Goal: Information Seeking & Learning: Learn about a topic

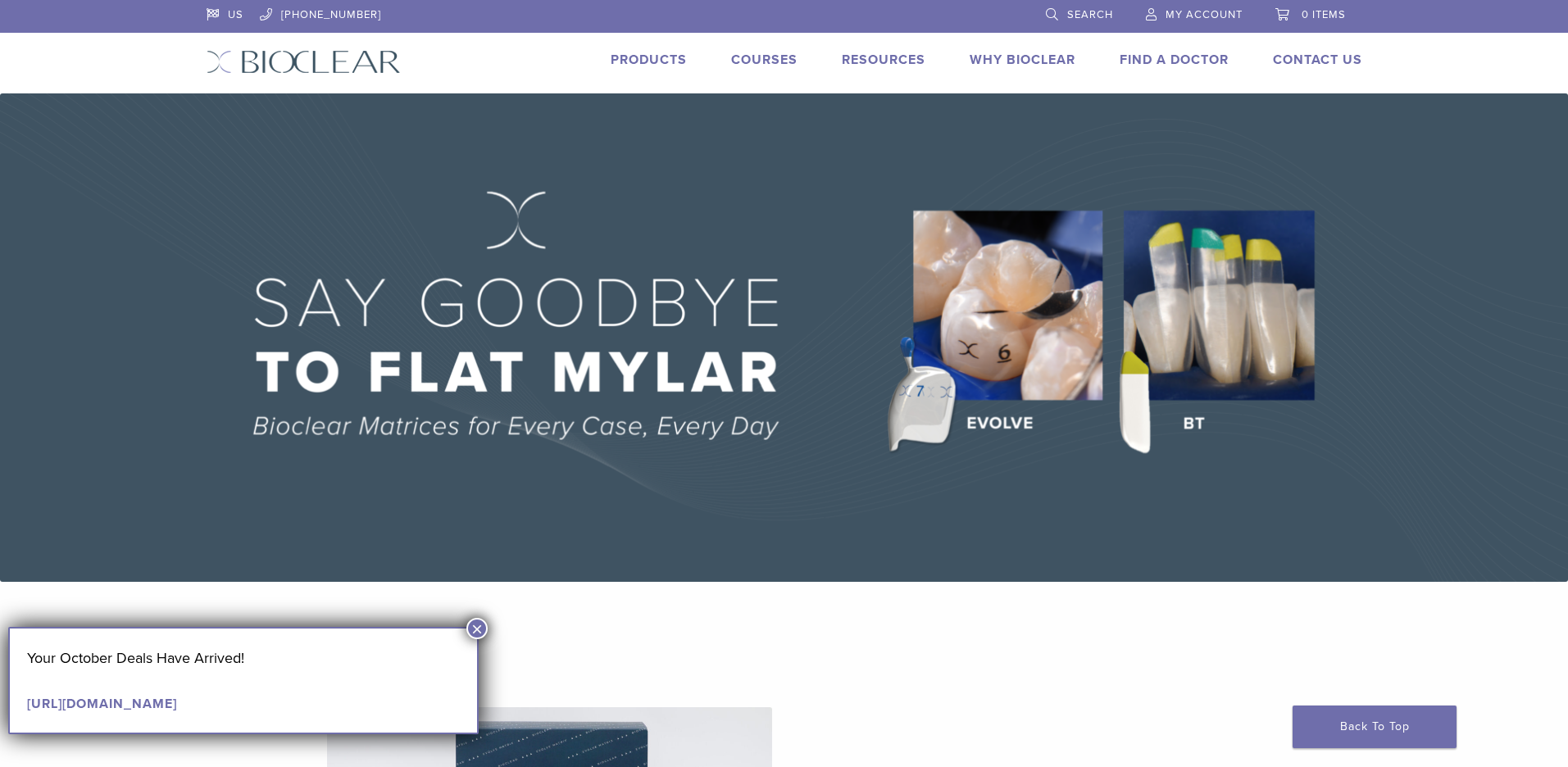
click at [645, 62] on link "Products" at bounding box center [648, 59] width 76 height 16
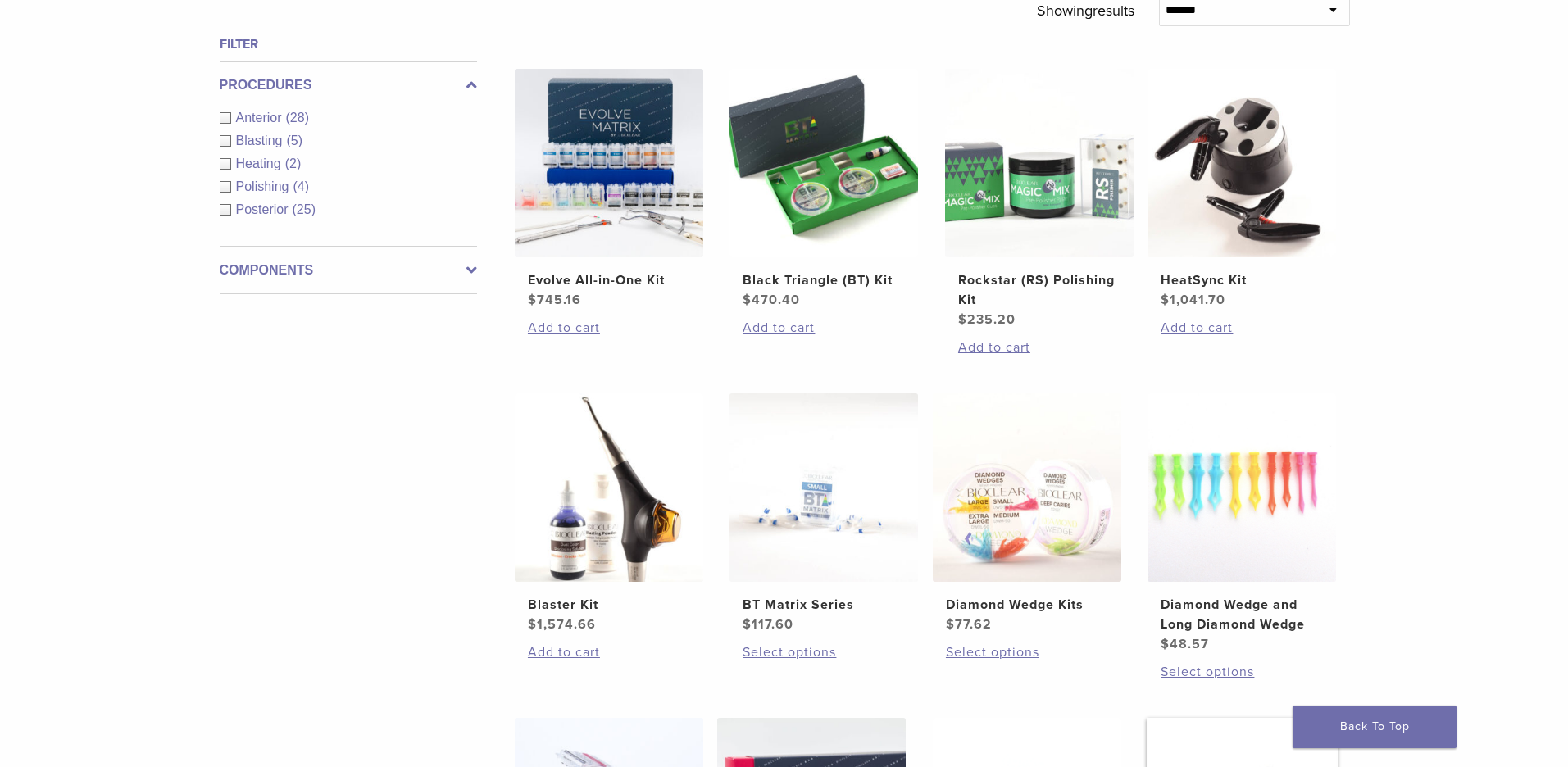
scroll to position [549, 0]
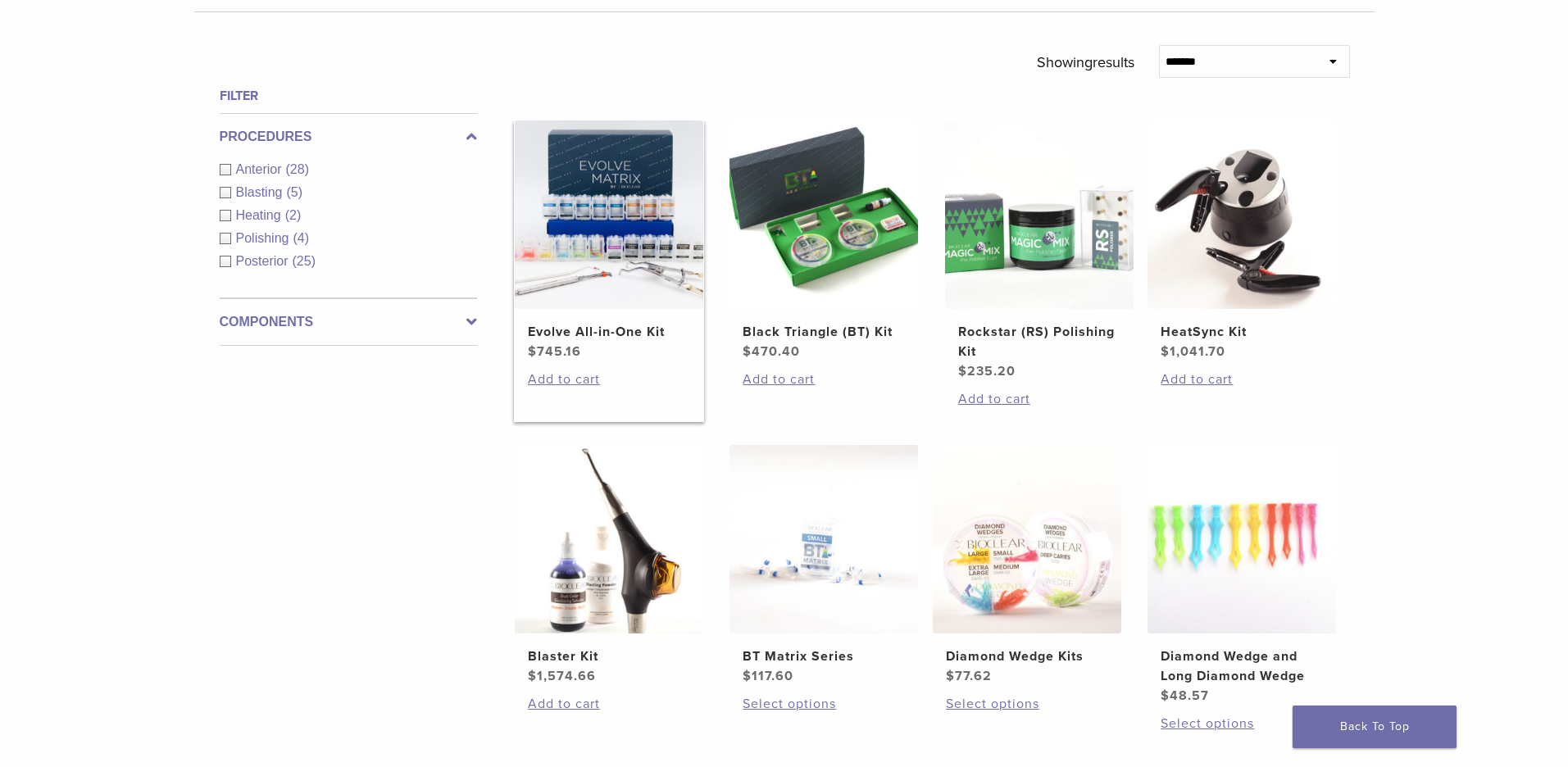
click at [657, 336] on h2 "Evolve All-in-One Kit" at bounding box center [609, 331] width 162 height 19
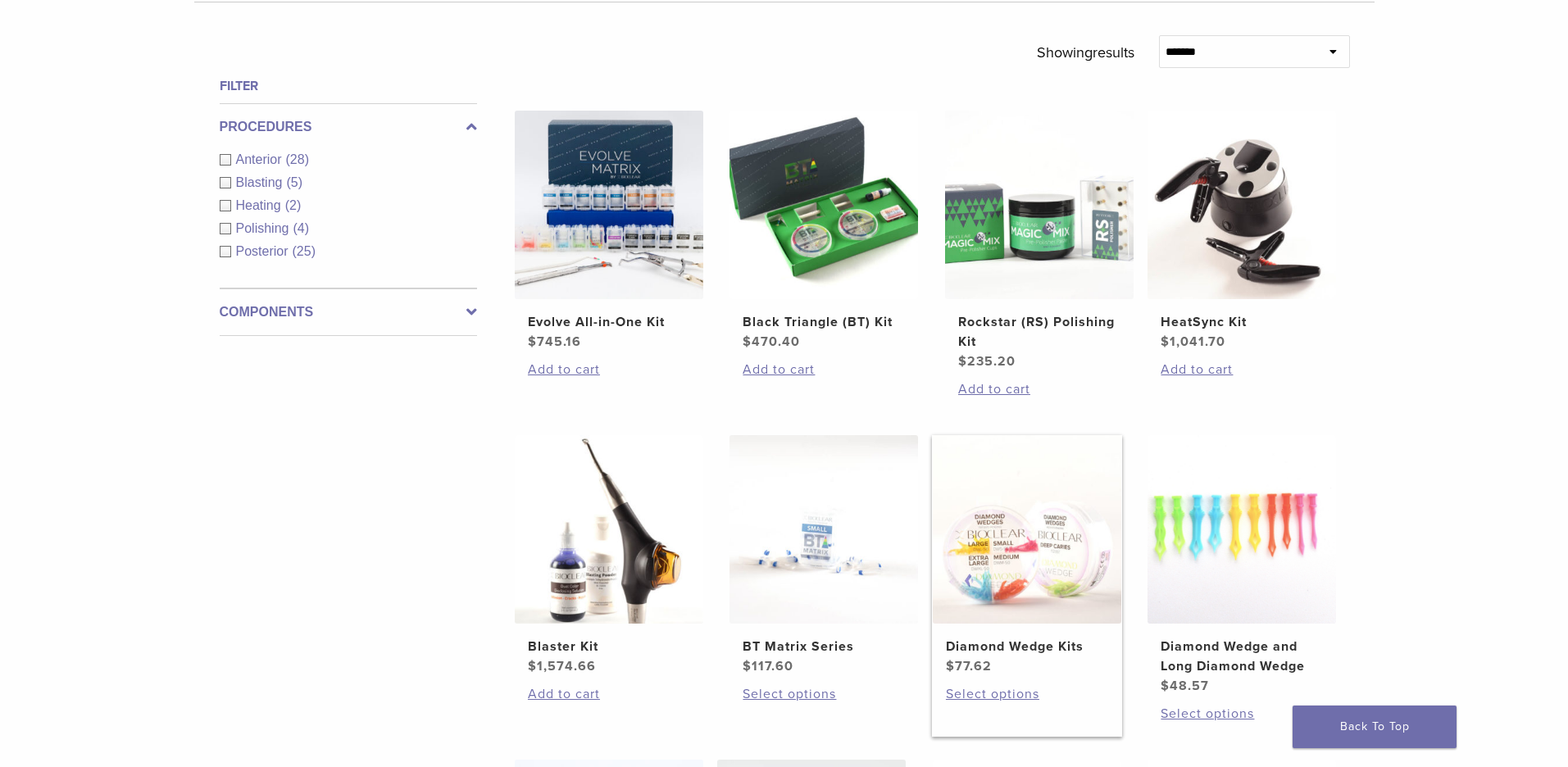
scroll to position [564, 0]
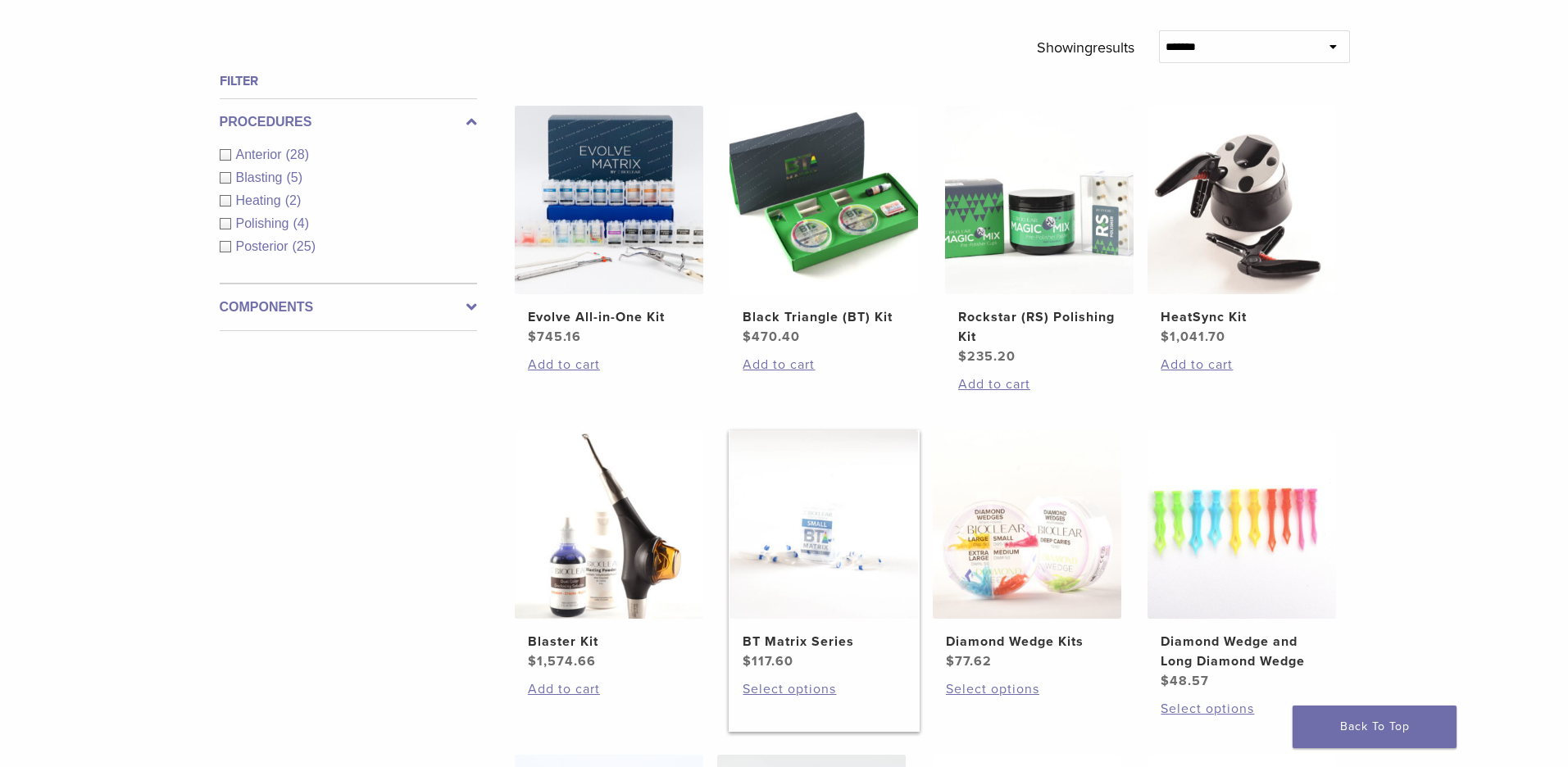
click at [844, 638] on h2 "BT Matrix Series" at bounding box center [824, 641] width 162 height 19
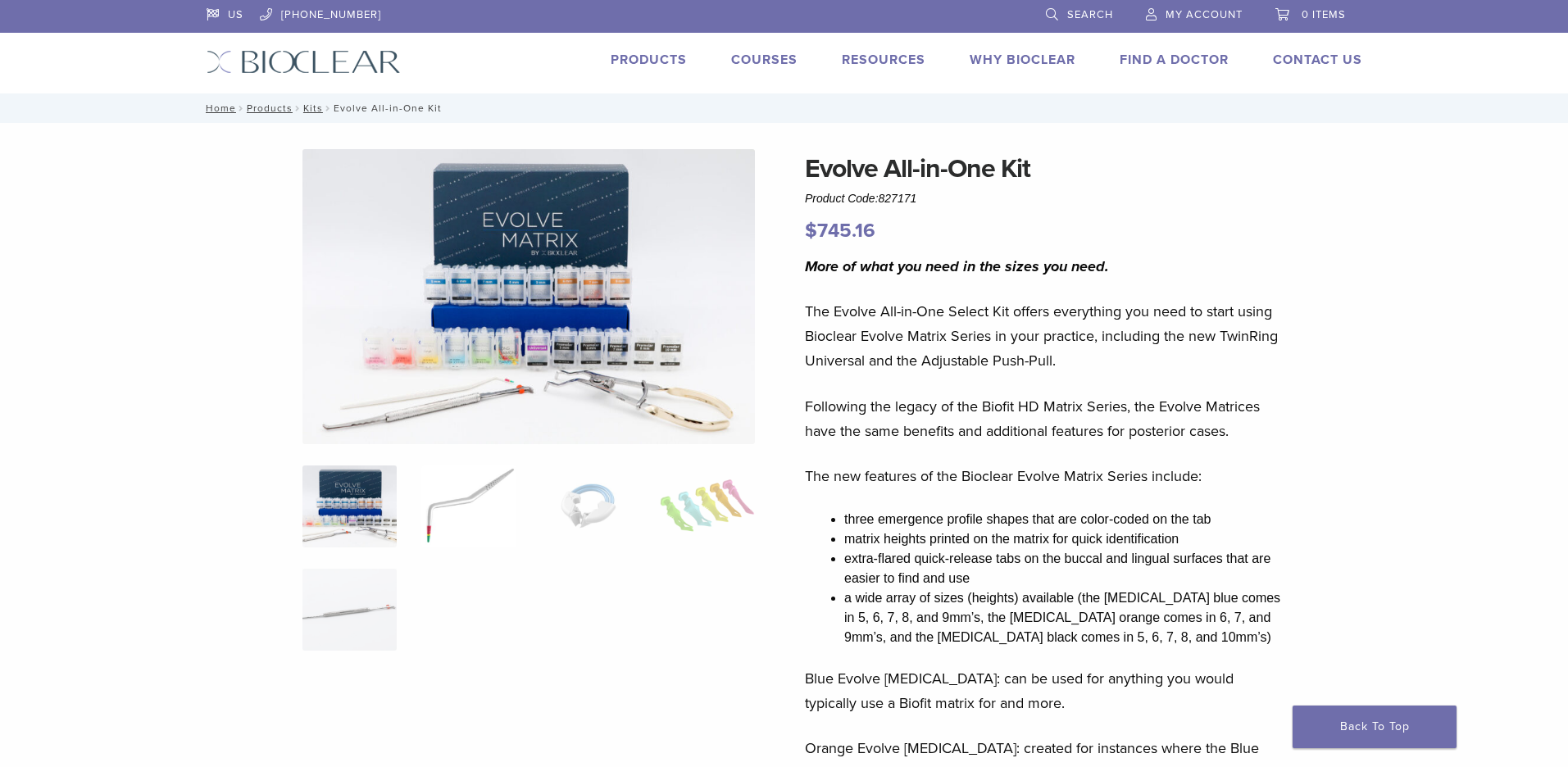
click at [483, 494] on img at bounding box center [469, 506] width 95 height 82
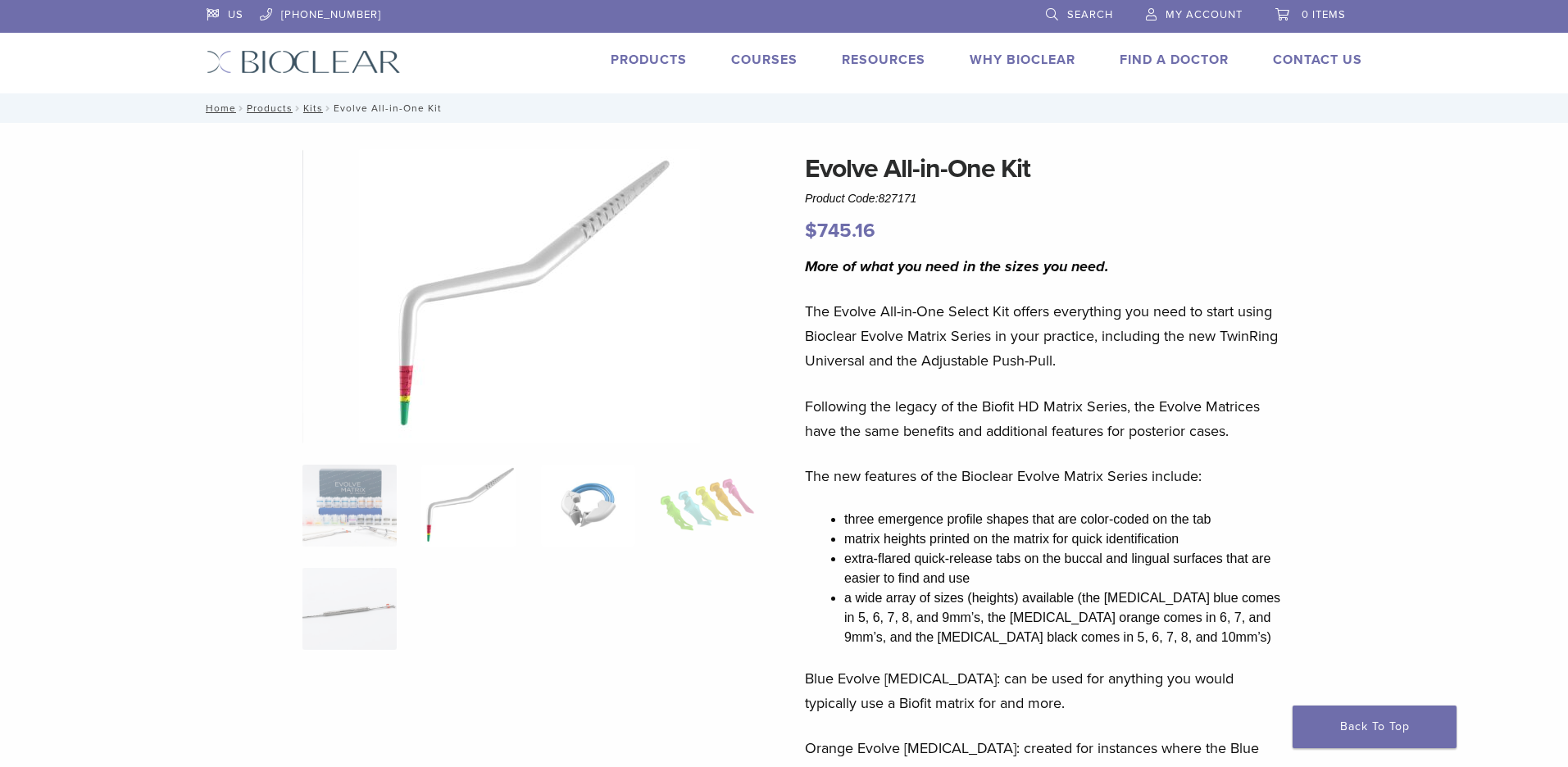
click at [611, 503] on img at bounding box center [588, 505] width 95 height 82
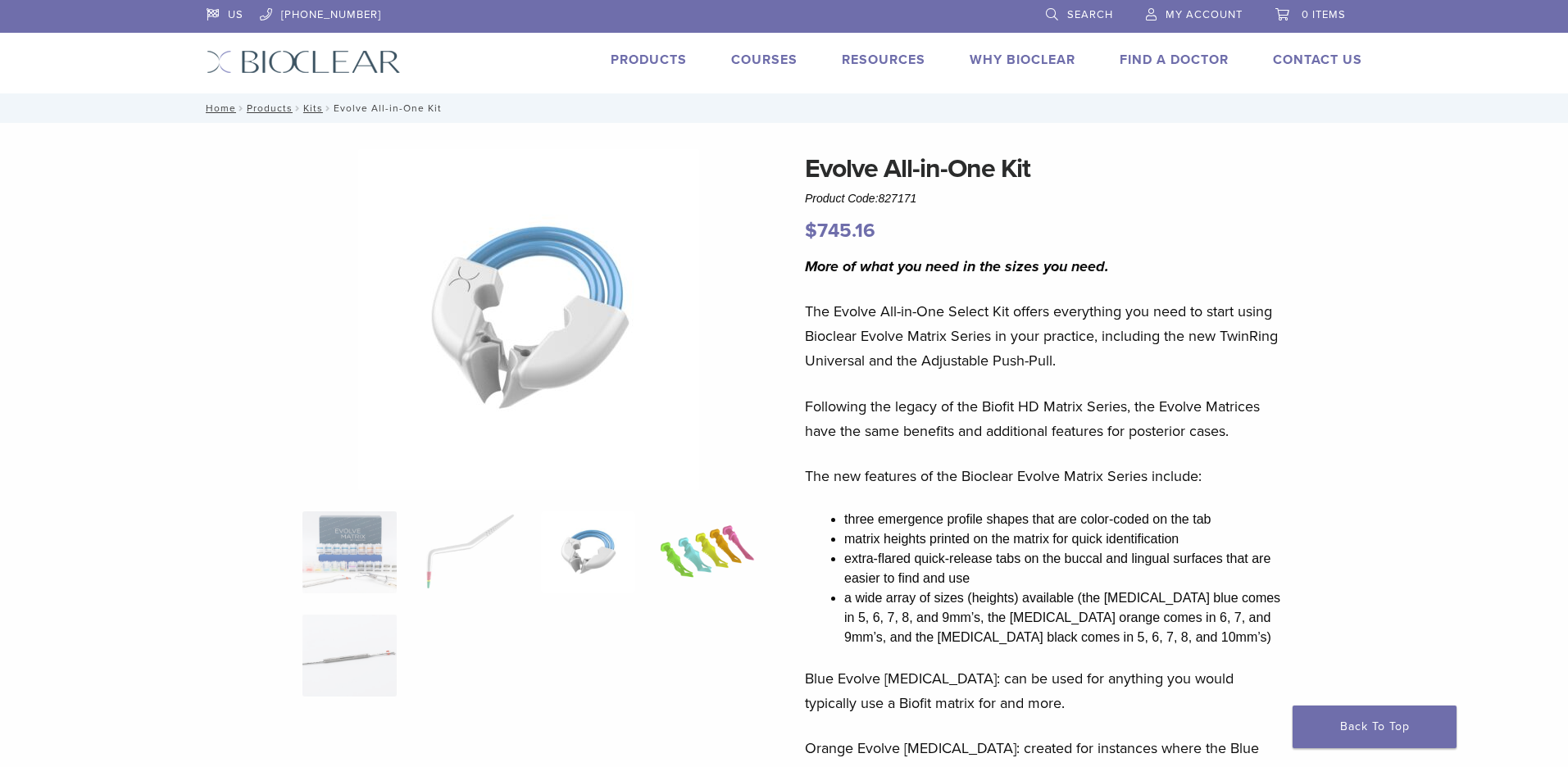
click at [690, 562] on img at bounding box center [707, 552] width 95 height 82
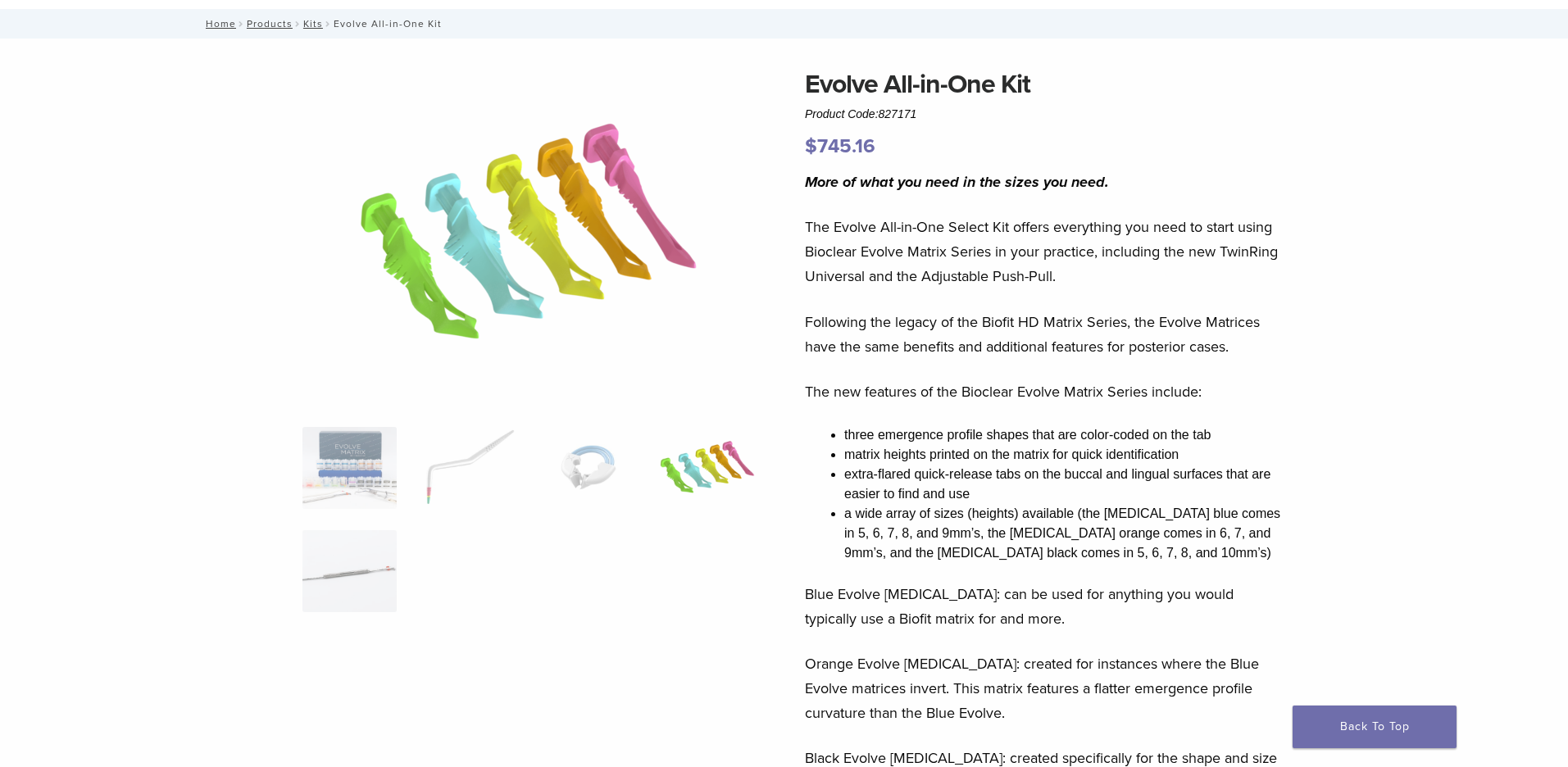
scroll to position [101, 0]
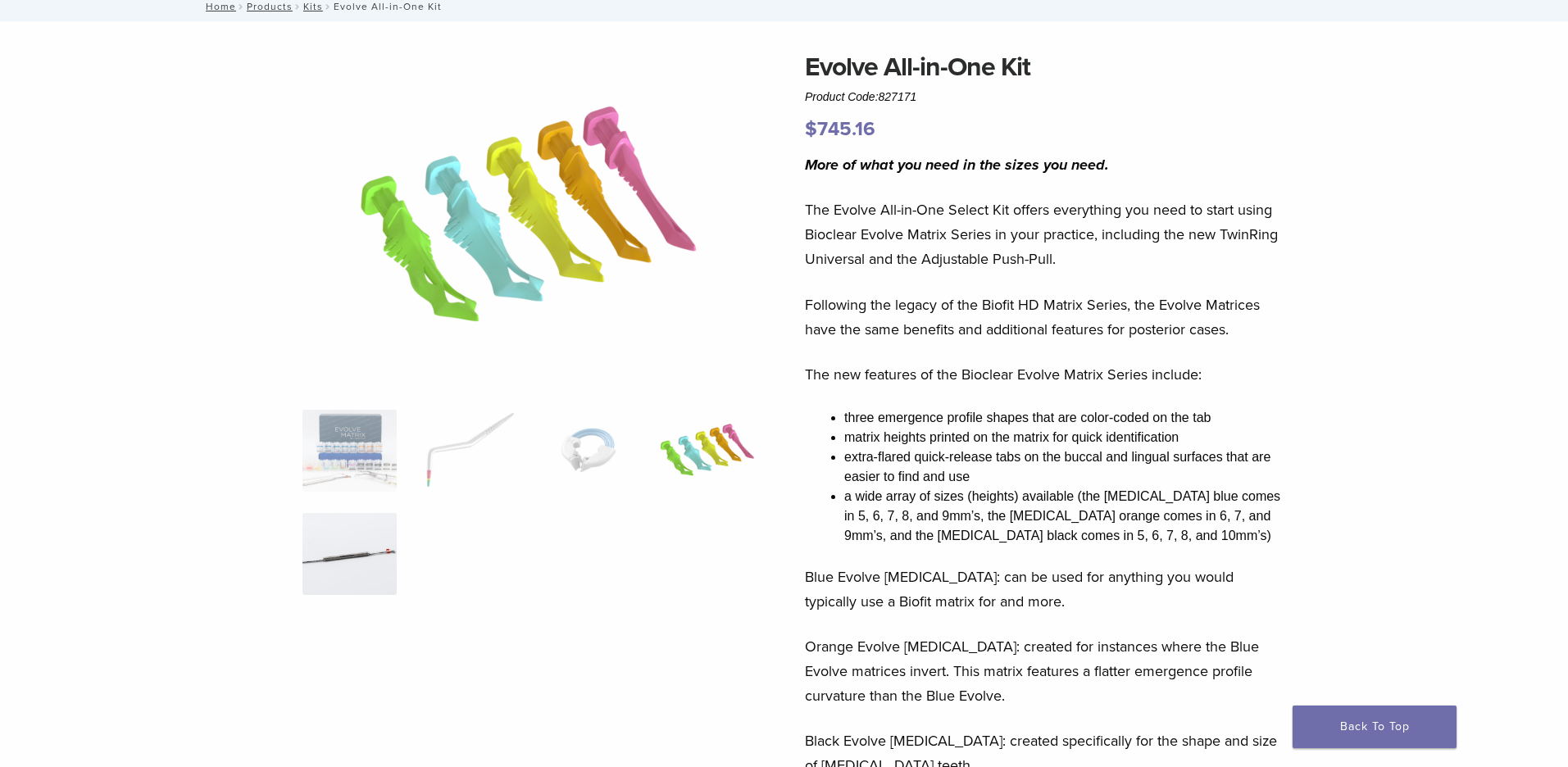
click at [336, 549] on img at bounding box center [350, 554] width 95 height 82
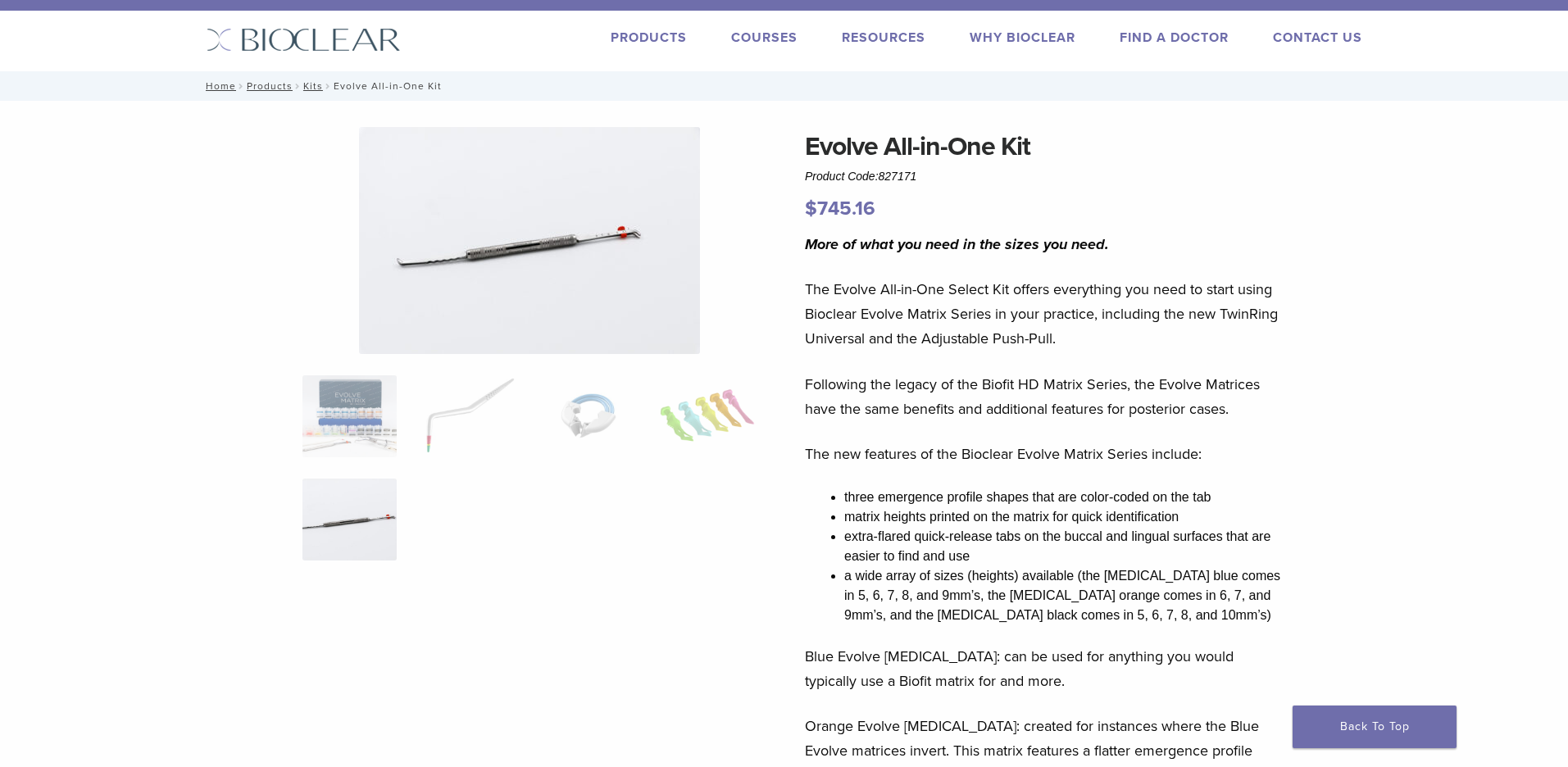
scroll to position [0, 0]
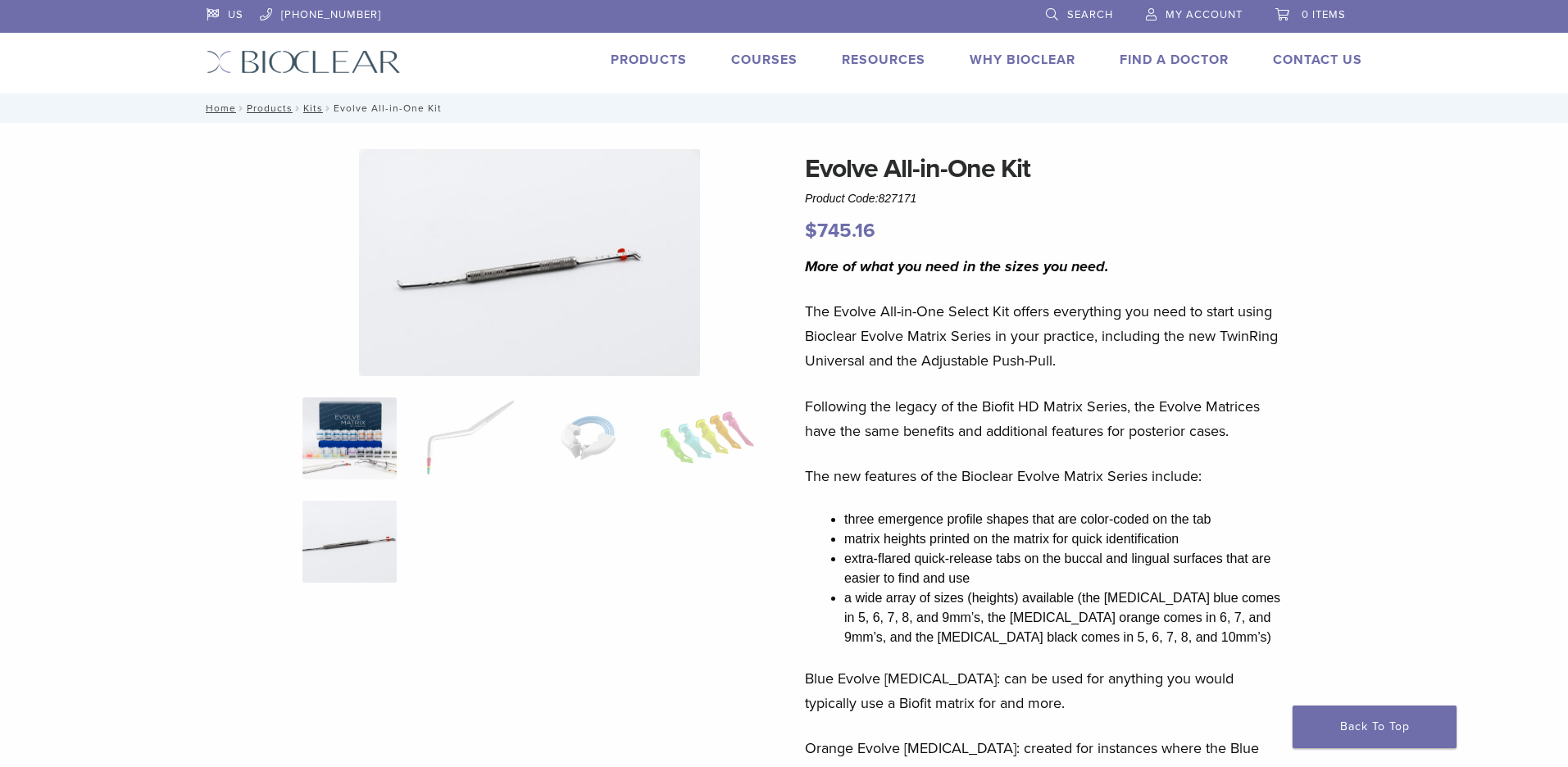
click at [329, 451] on img at bounding box center [350, 438] width 95 height 82
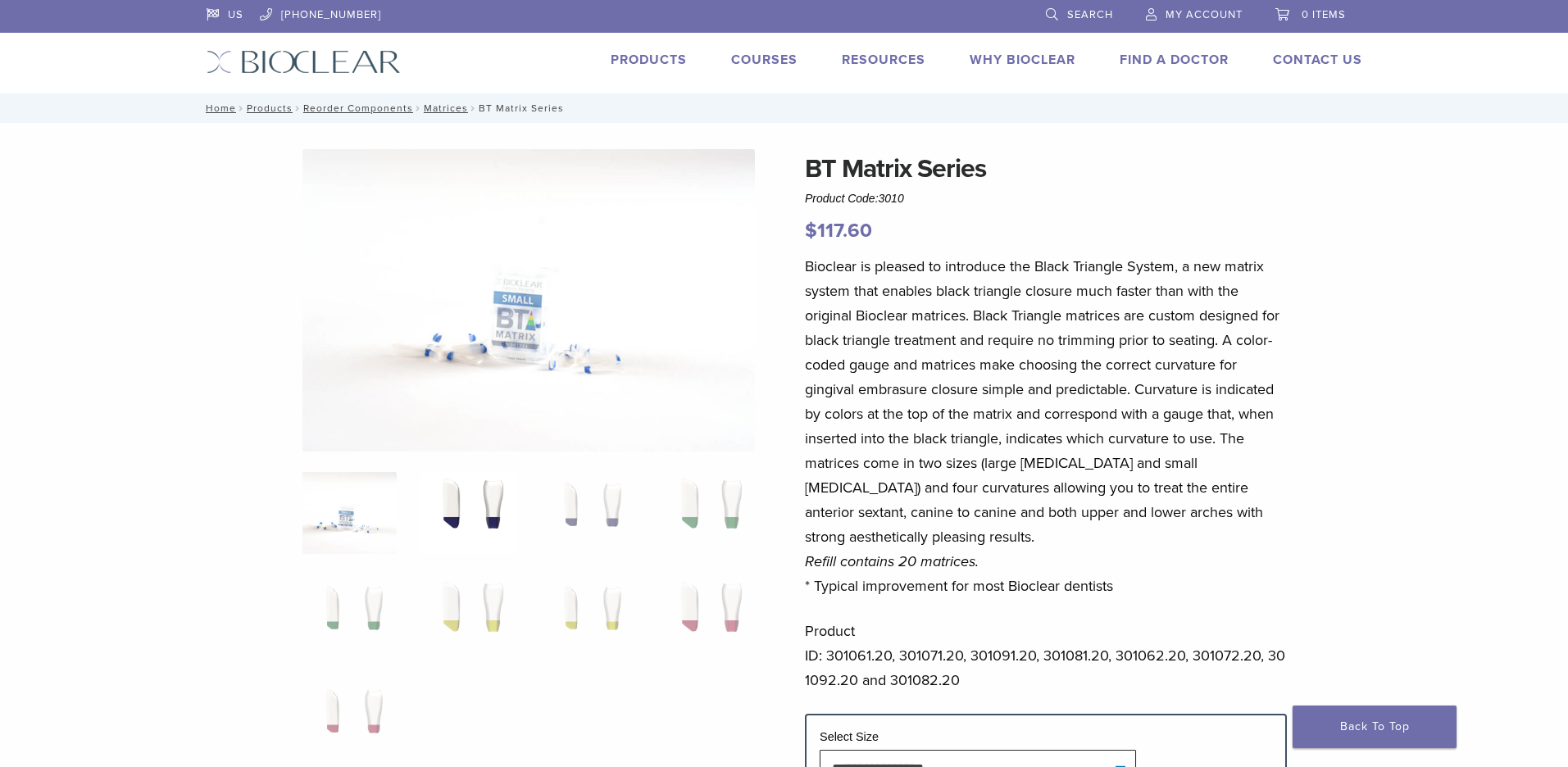
click at [500, 507] on img at bounding box center [469, 513] width 95 height 82
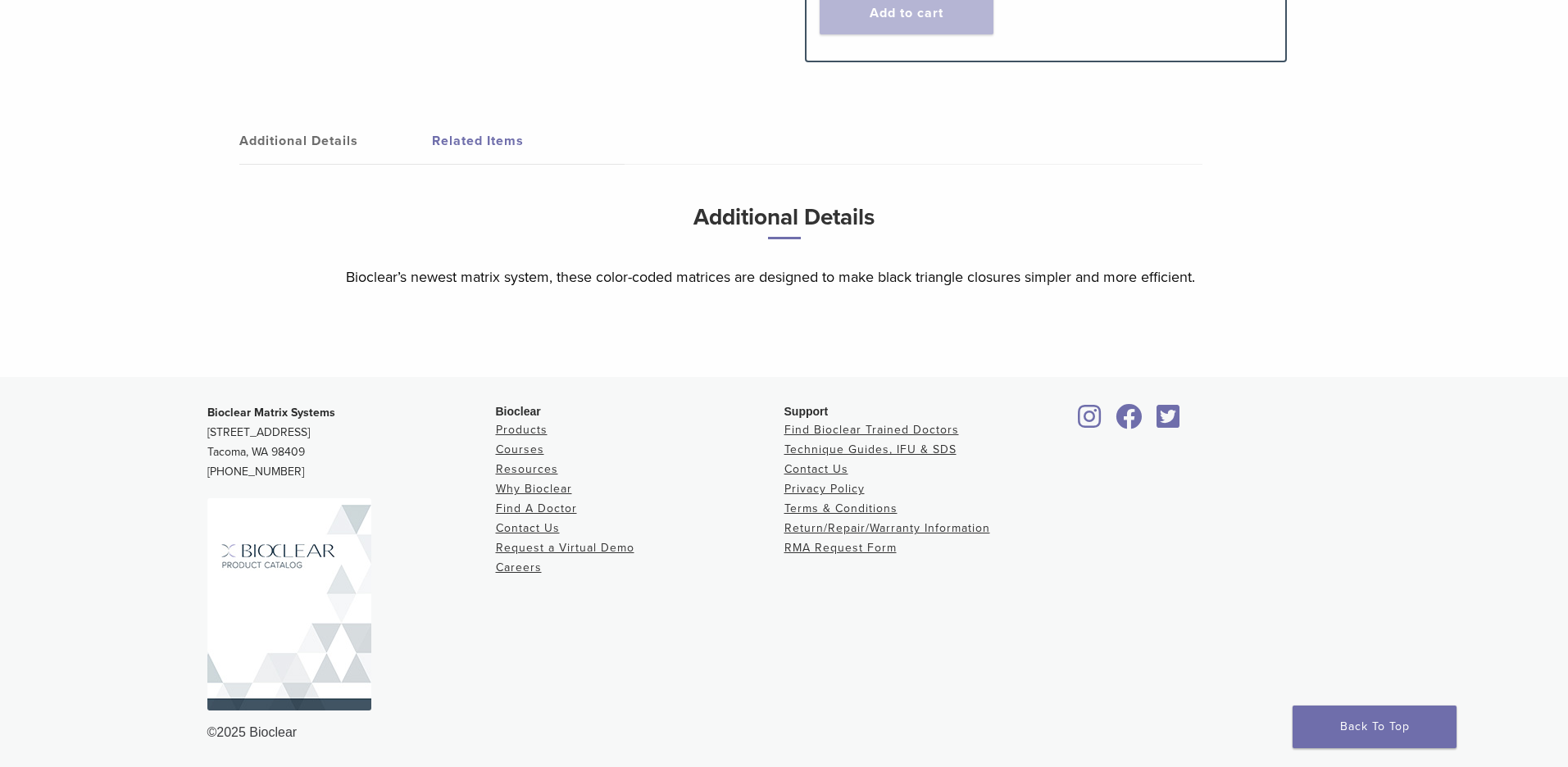
scroll to position [954, 0]
